Goal: Transaction & Acquisition: Purchase product/service

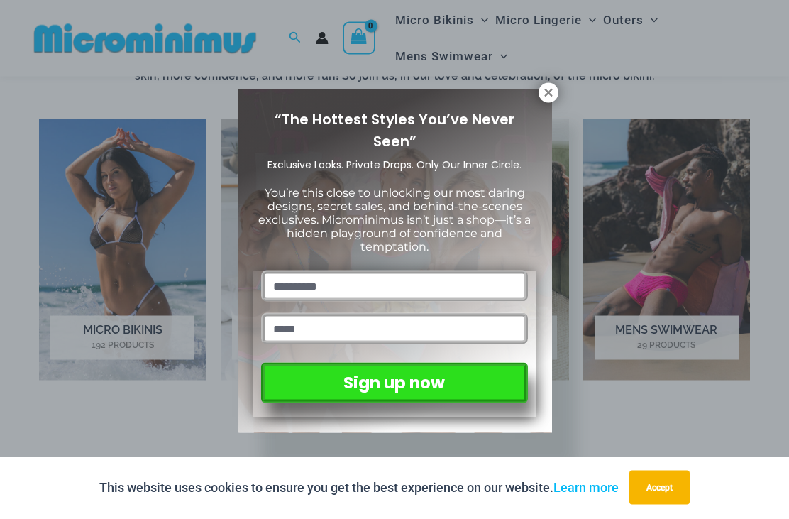
click at [551, 95] on icon at bounding box center [548, 93] width 8 height 8
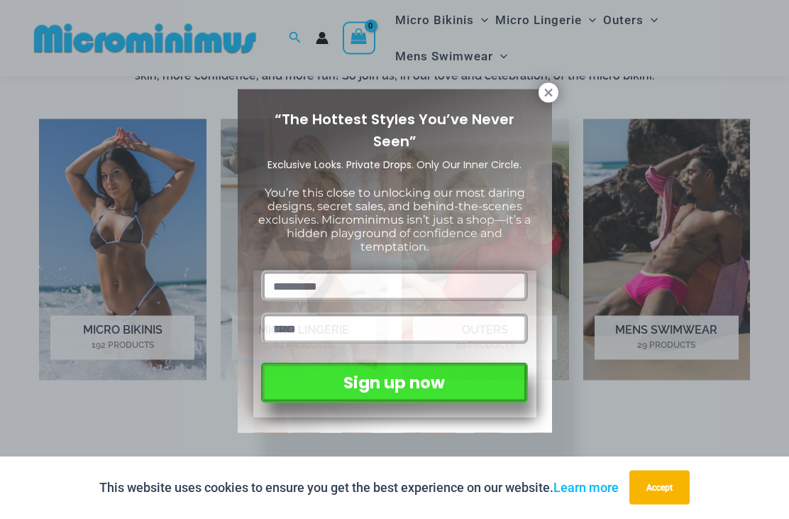
scroll to position [897, 0]
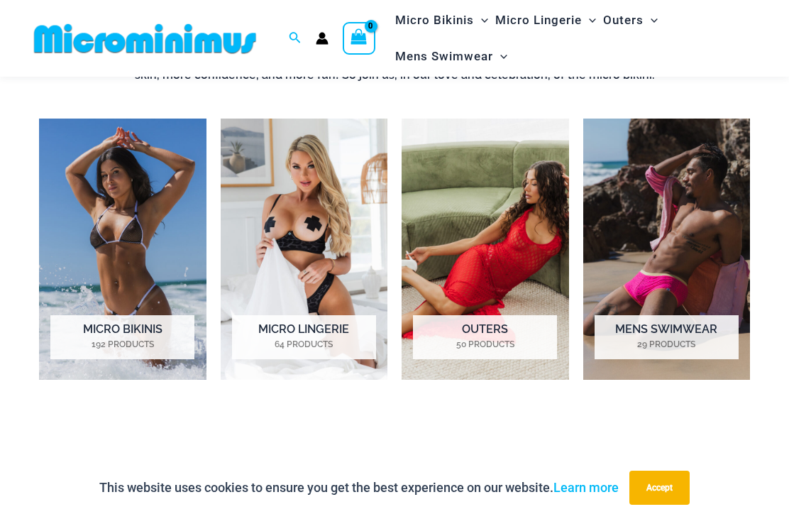
click at [163, 341] on mark "192 Products" at bounding box center [122, 344] width 144 height 13
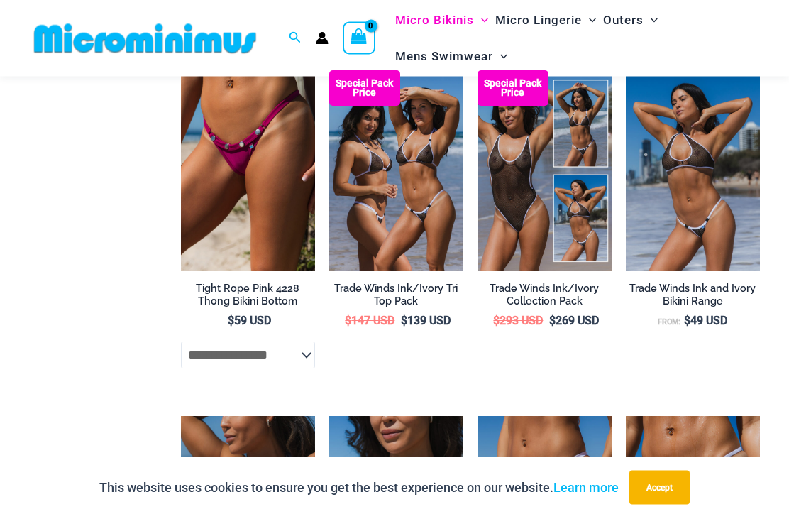
scroll to position [867, 0]
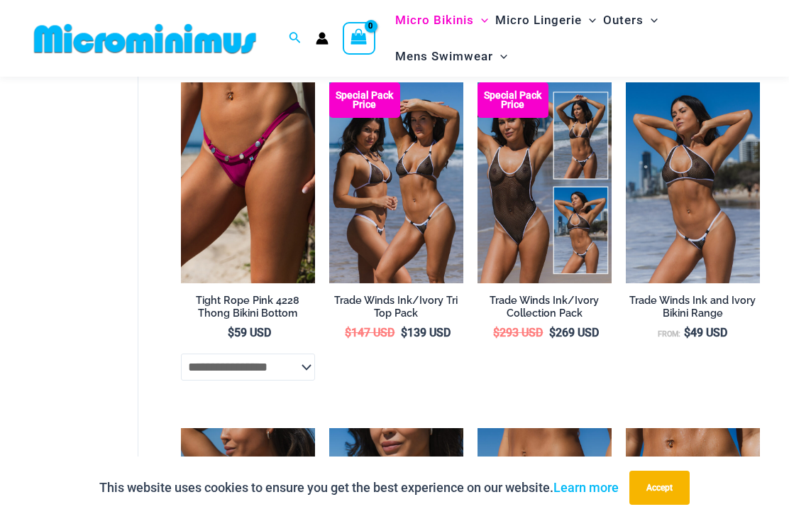
click at [566, 310] on h2 "Trade Winds Ink/Ivory Collection Pack" at bounding box center [545, 307] width 134 height 26
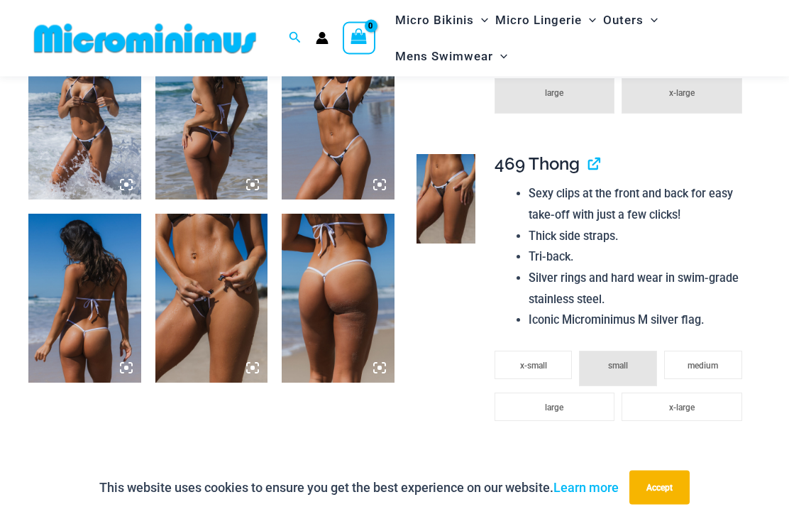
scroll to position [1177, 0]
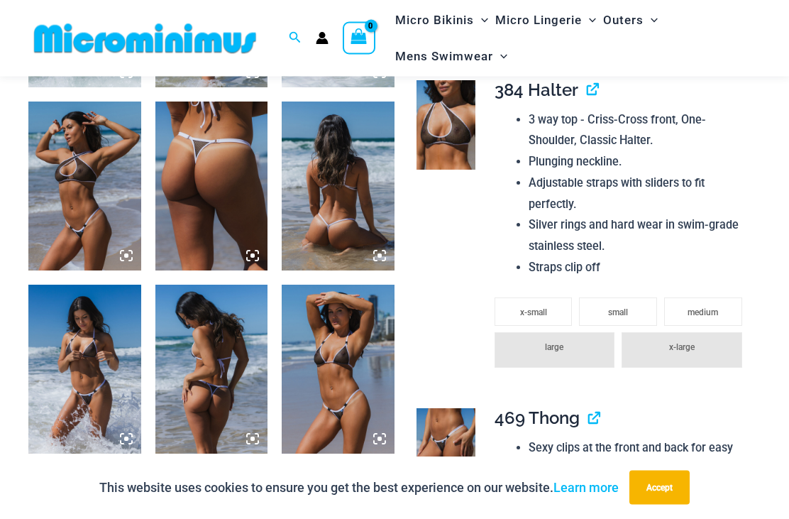
click at [334, 392] on img at bounding box center [338, 369] width 113 height 169
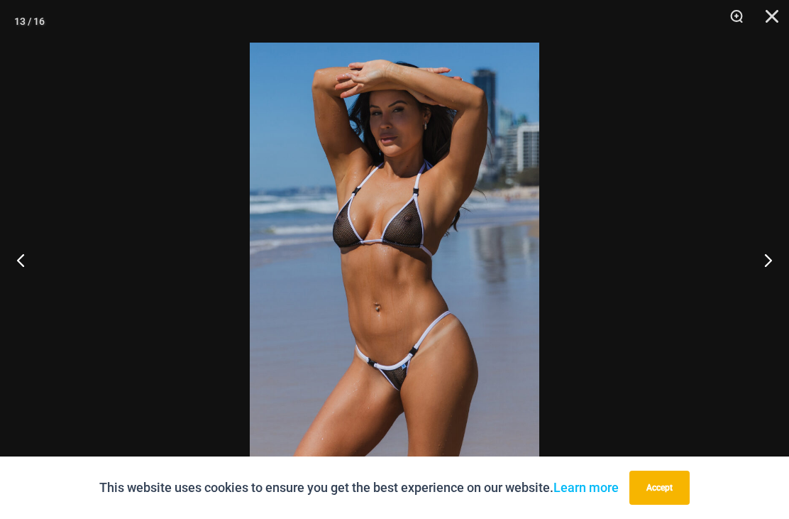
click at [780, 21] on button "Close" at bounding box center [766, 21] width 35 height 43
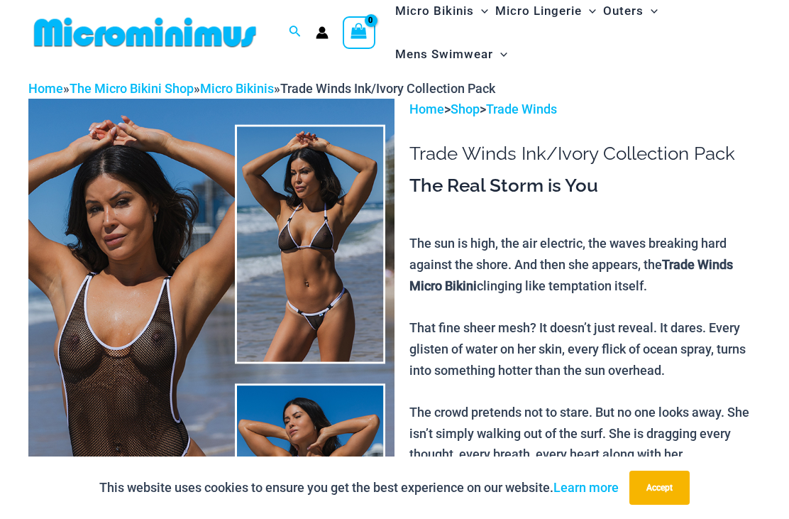
scroll to position [0, 0]
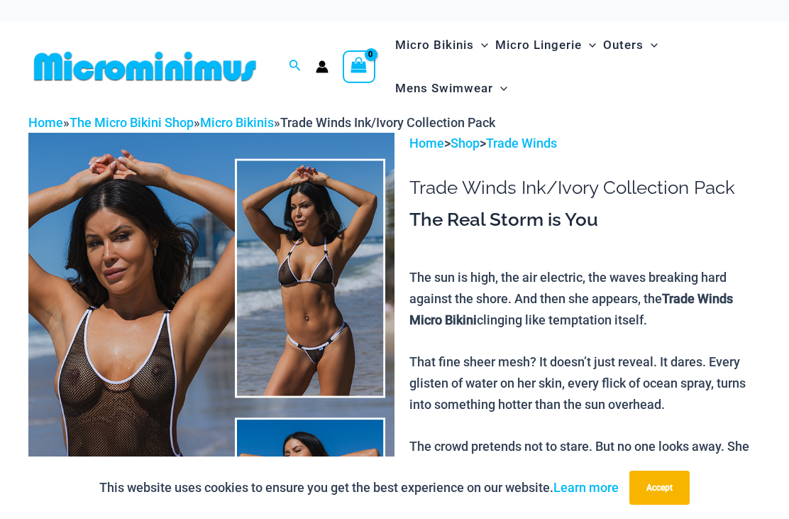
click at [551, 46] on span "Micro Lingerie" at bounding box center [538, 45] width 87 height 36
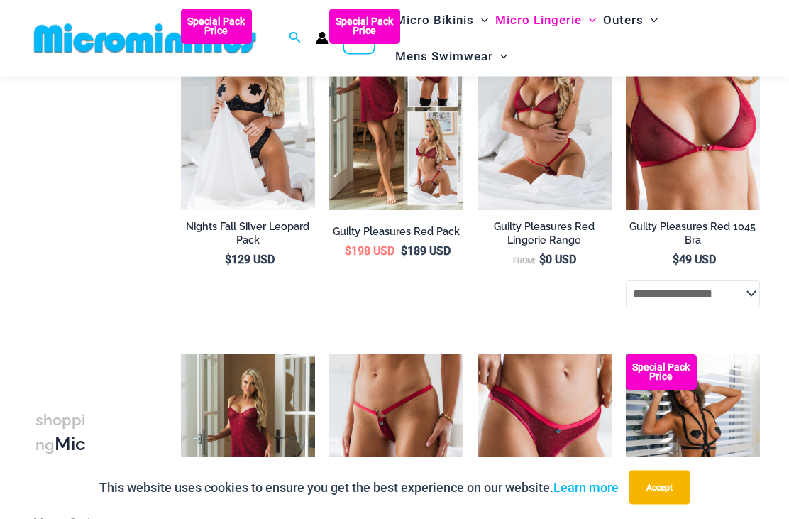
scroll to position [308, 0]
click at [329, 354] on img at bounding box center [329, 354] width 0 height 0
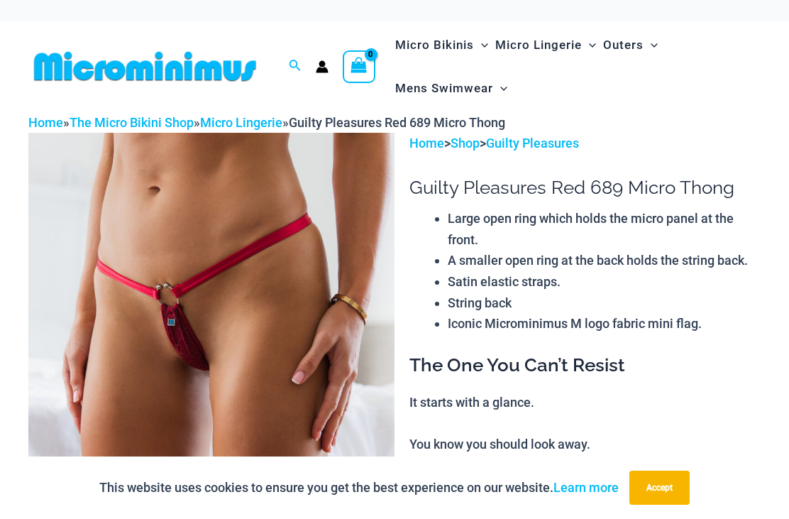
click at [639, 38] on span "Outers" at bounding box center [623, 45] width 40 height 36
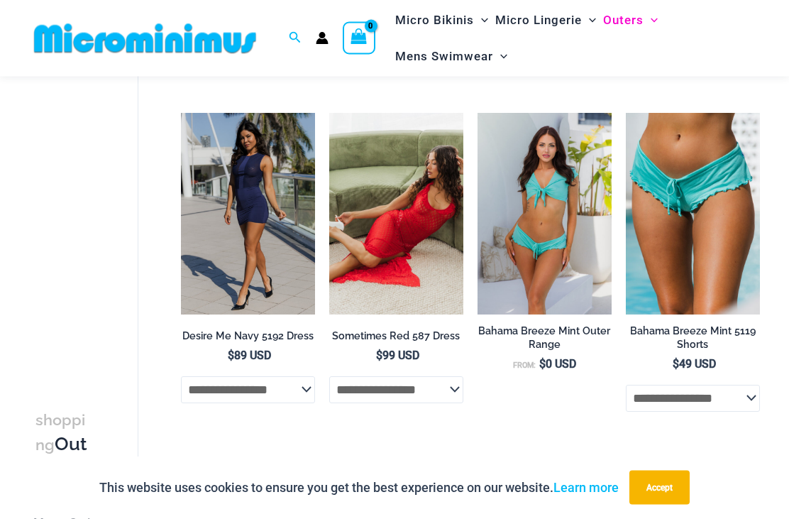
scroll to position [225, 0]
click at [267, 329] on h2 "Desire Me Navy 5192 Dress" at bounding box center [248, 335] width 134 height 13
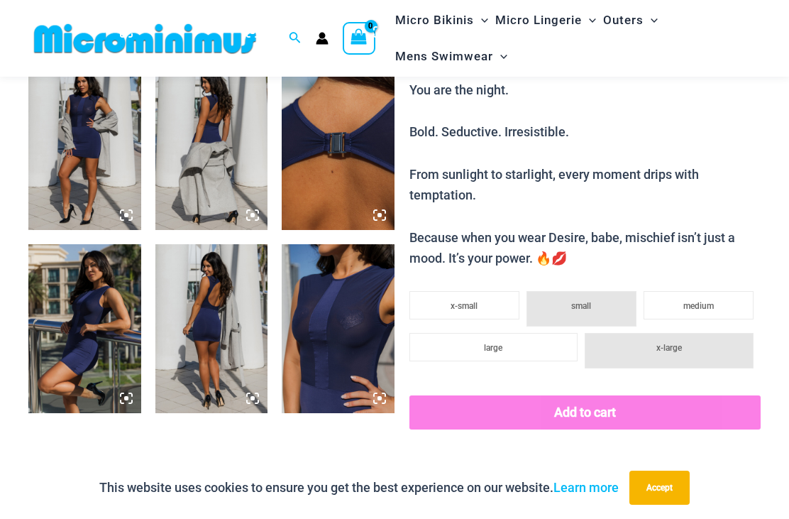
scroll to position [854, 0]
